Goal: Task Accomplishment & Management: Complete application form

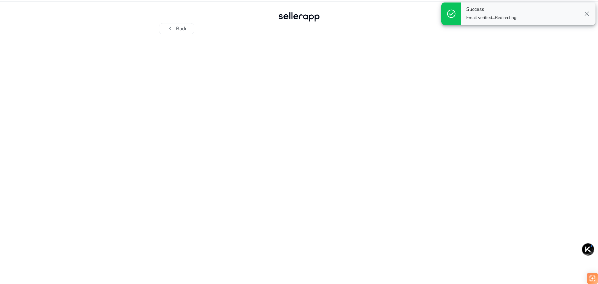
click at [589, 14] on span "close" at bounding box center [586, 13] width 7 height 7
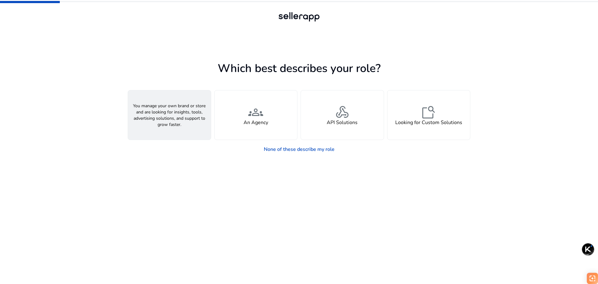
click at [179, 114] on div "person A Seller" at bounding box center [169, 114] width 83 height 49
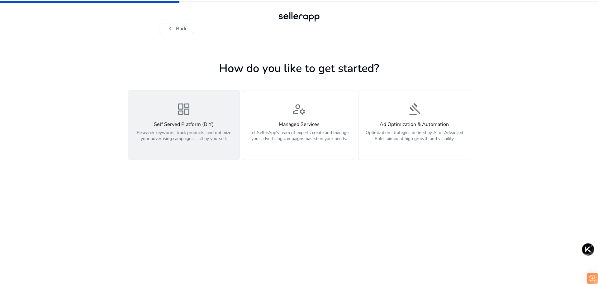
click at [163, 145] on p "Research keywords, track products, and optimize your advertising campaigns – al…" at bounding box center [184, 139] width 104 height 19
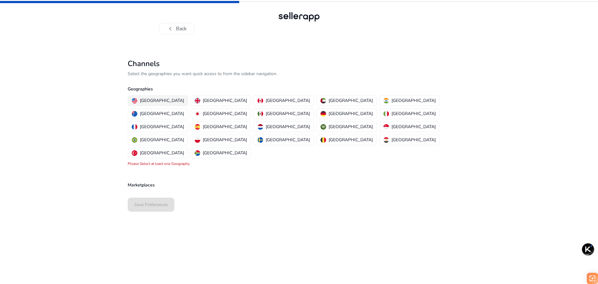
click at [152, 99] on p "[GEOGRAPHIC_DATA]" at bounding box center [162, 100] width 44 height 7
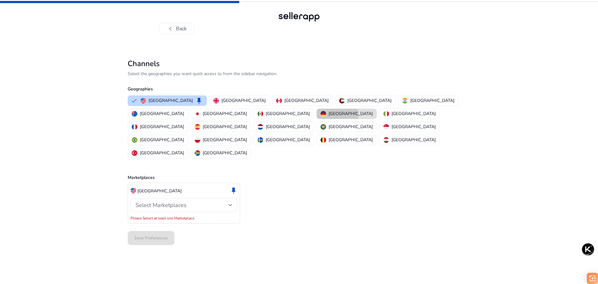
click at [329, 116] on p "[GEOGRAPHIC_DATA]" at bounding box center [351, 113] width 44 height 7
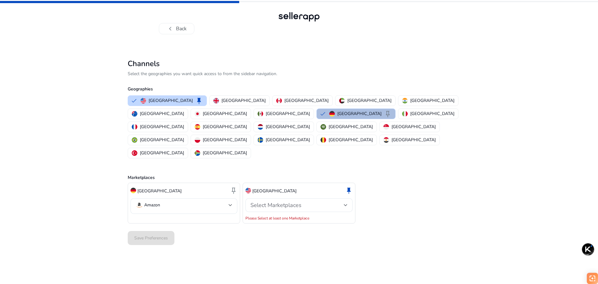
click at [317, 115] on button "Germany keep" at bounding box center [356, 114] width 79 height 10
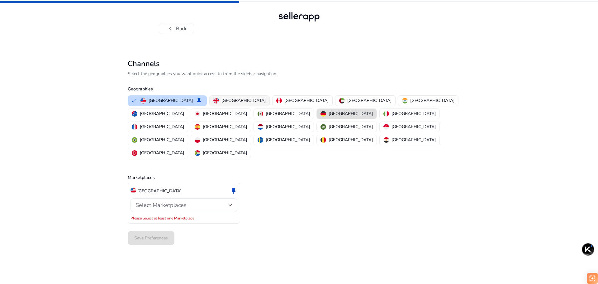
click at [215, 97] on button "[GEOGRAPHIC_DATA]" at bounding box center [240, 101] width 60 height 10
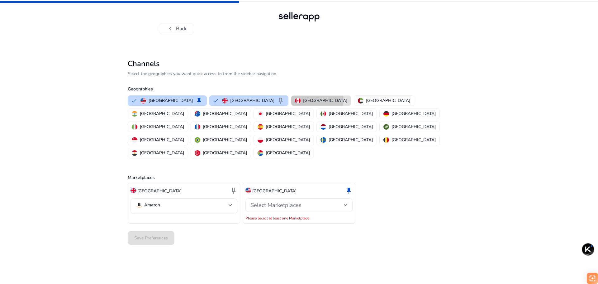
click at [303, 100] on p "[GEOGRAPHIC_DATA]" at bounding box center [325, 100] width 44 height 7
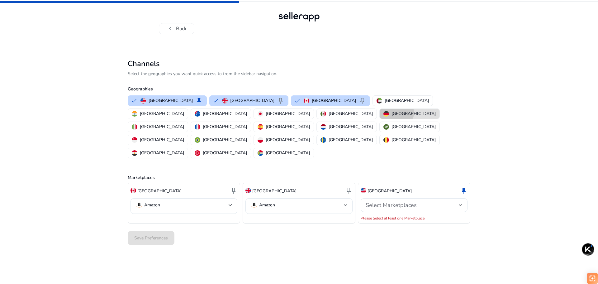
click at [392, 113] on p "[GEOGRAPHIC_DATA]" at bounding box center [414, 113] width 44 height 7
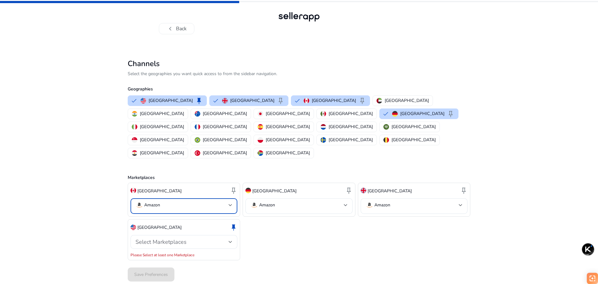
click at [228, 201] on mat-select-trigger "Amazon" at bounding box center [182, 204] width 93 height 7
click at [228, 178] on div at bounding box center [299, 142] width 598 height 284
click at [430, 201] on mat-select-trigger "Amazon" at bounding box center [412, 204] width 93 height 7
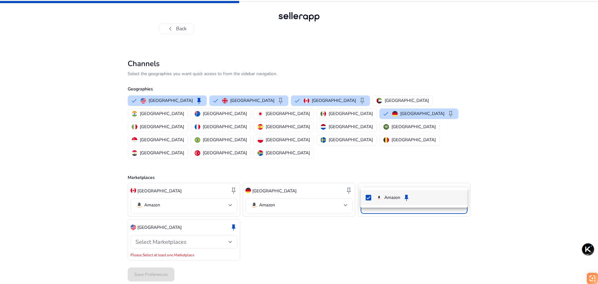
click at [421, 180] on div at bounding box center [299, 142] width 598 height 284
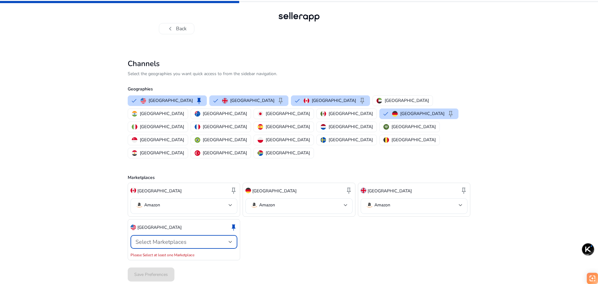
click at [175, 238] on span "Select Marketplaces" at bounding box center [161, 241] width 51 height 7
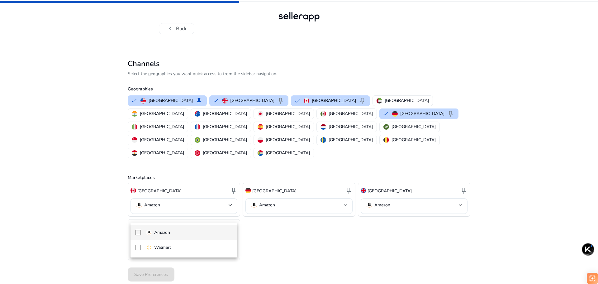
click at [154, 234] on div "Amazon" at bounding box center [158, 232] width 24 height 7
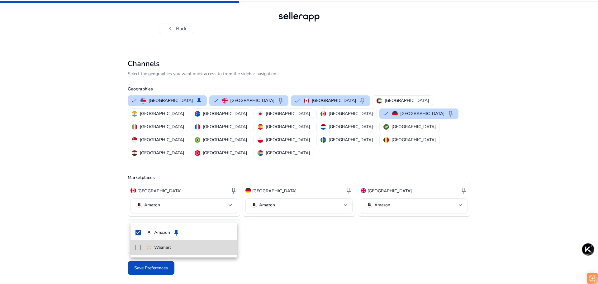
click at [138, 246] on mat-pseudo-checkbox at bounding box center [139, 248] width 6 height 6
click at [141, 248] on mat-option "Walmart keep Set Default" at bounding box center [184, 247] width 107 height 15
click at [141, 248] on mat-option "Walmart" at bounding box center [184, 247] width 107 height 15
click at [90, 229] on div at bounding box center [299, 142] width 598 height 284
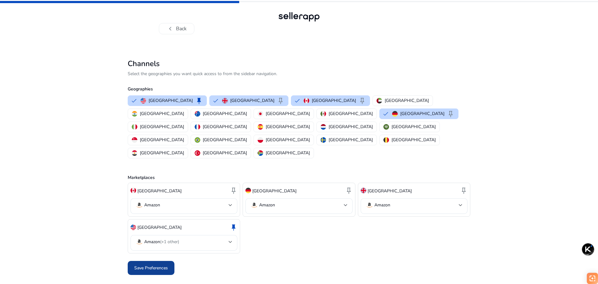
click at [153, 265] on span "Save Preferences" at bounding box center [151, 268] width 34 height 7
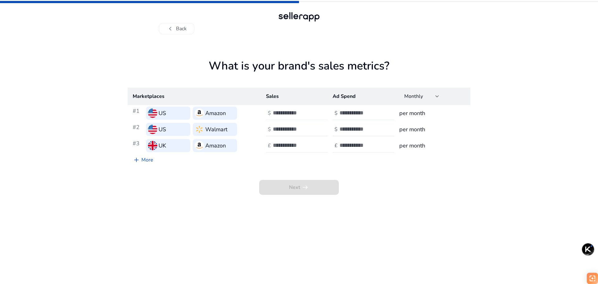
click at [322, 110] on div at bounding box center [301, 113] width 56 height 14
click at [302, 113] on input "number" at bounding box center [294, 112] width 42 height 7
drag, startPoint x: 316, startPoint y: 113, endPoint x: 310, endPoint y: 116, distance: 5.9
click at [315, 114] on div at bounding box center [301, 113] width 56 height 14
click at [310, 116] on input "**" at bounding box center [294, 112] width 42 height 7
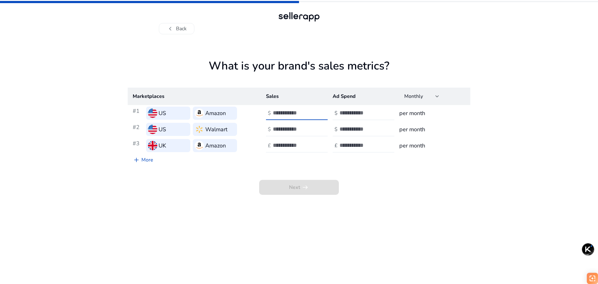
click at [314, 115] on input "**" at bounding box center [294, 112] width 42 height 7
click at [313, 111] on input "**" at bounding box center [294, 112] width 42 height 7
type input "*"
click at [313, 111] on input "*" at bounding box center [294, 112] width 42 height 7
click at [372, 114] on input "number" at bounding box center [361, 112] width 42 height 7
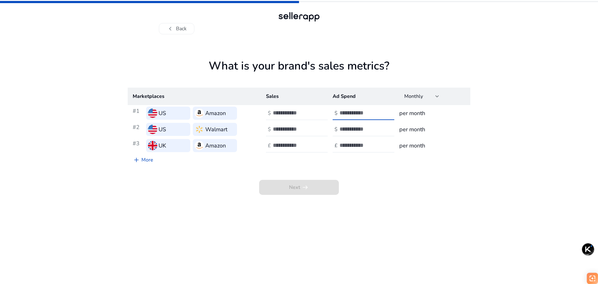
click at [377, 115] on input "**" at bounding box center [361, 112] width 42 height 7
type input "*"
click at [378, 111] on input "*" at bounding box center [361, 112] width 42 height 7
click at [309, 189] on span at bounding box center [299, 187] width 80 height 15
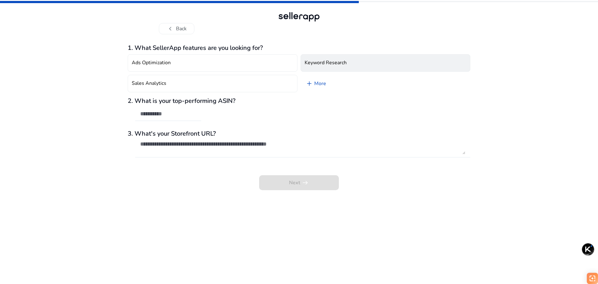
click at [317, 60] on h4 "Keyword Research" at bounding box center [326, 63] width 42 height 6
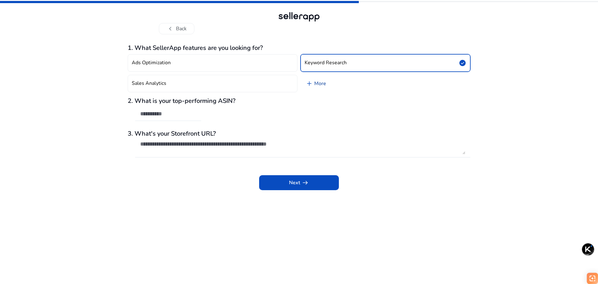
click at [315, 83] on link "add More" at bounding box center [316, 83] width 31 height 17
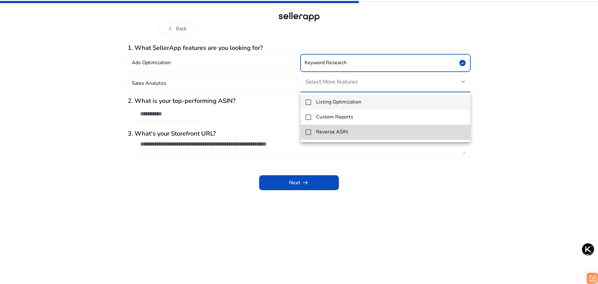
click at [311, 130] on mat-pseudo-checkbox at bounding box center [309, 132] width 6 height 6
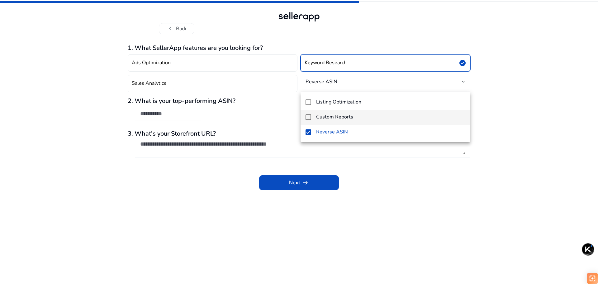
click at [307, 116] on mat-pseudo-checkbox at bounding box center [309, 117] width 6 height 6
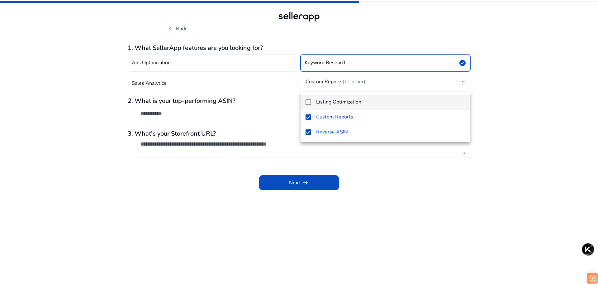
click at [311, 103] on mat-option "Listing Optimization" at bounding box center [386, 102] width 170 height 15
click at [107, 108] on div at bounding box center [299, 142] width 598 height 284
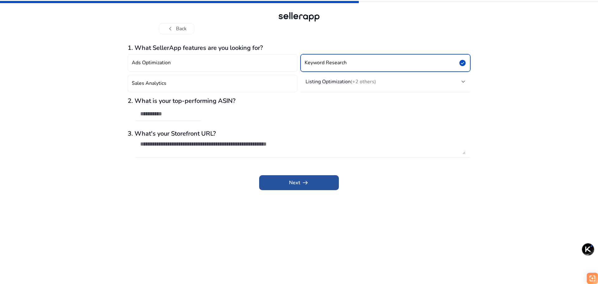
click at [296, 182] on span "Next arrow_right_alt" at bounding box center [299, 182] width 20 height 7
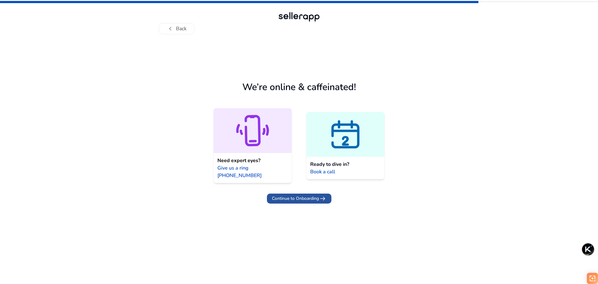
click at [311, 195] on span "Continue to Onboarding" at bounding box center [295, 198] width 47 height 7
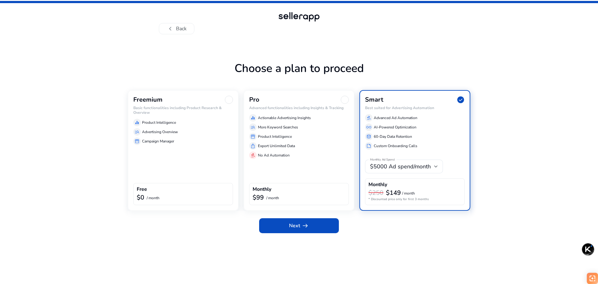
click at [146, 161] on div "Freemium Basic functionalities including Product Research & Overview equalizer …" at bounding box center [183, 150] width 111 height 121
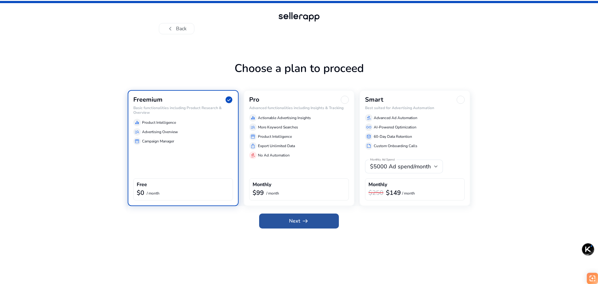
click at [298, 221] on span "Next arrow_right_alt" at bounding box center [299, 220] width 20 height 7
